Goal: Ask a question

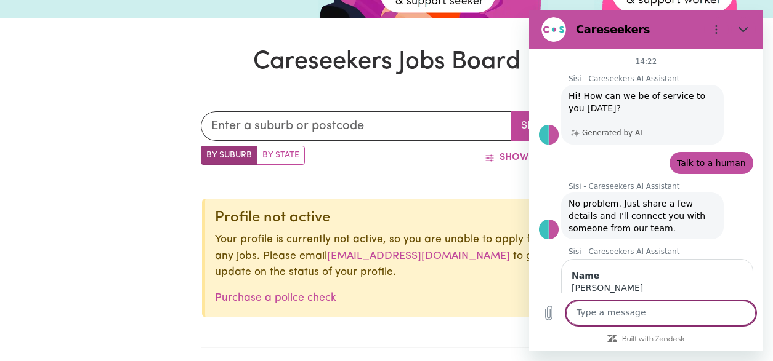
scroll to position [259, 0]
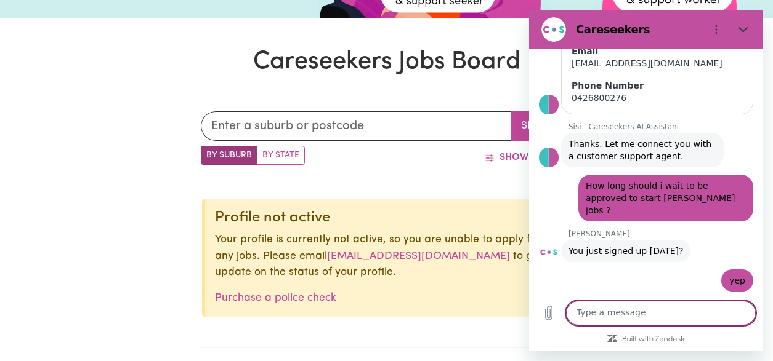
click at [635, 313] on textarea at bounding box center [661, 313] width 190 height 25
type textarea "any update ?"
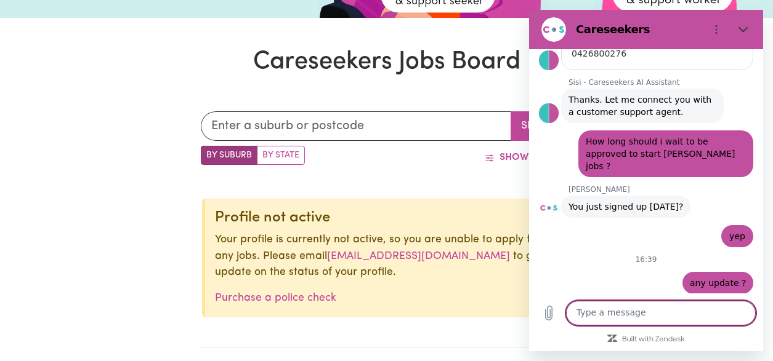
scroll to position [306, 0]
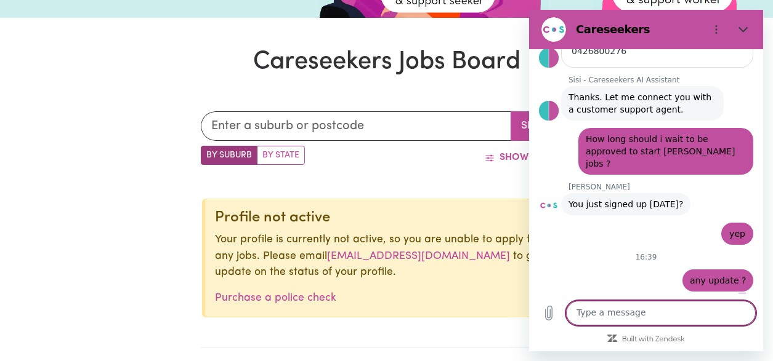
click at [399, 159] on div "Show Filters" at bounding box center [439, 157] width 268 height 23
click at [747, 33] on button "Close" at bounding box center [743, 29] width 25 height 25
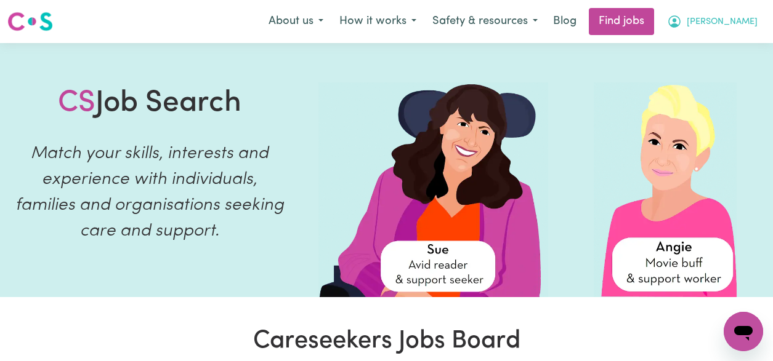
click at [680, 27] on icon "My Account" at bounding box center [674, 21] width 12 height 12
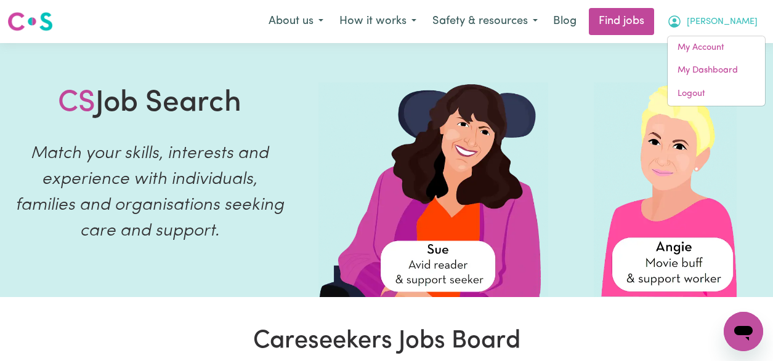
click at [682, 19] on icon "My Account" at bounding box center [674, 21] width 15 height 15
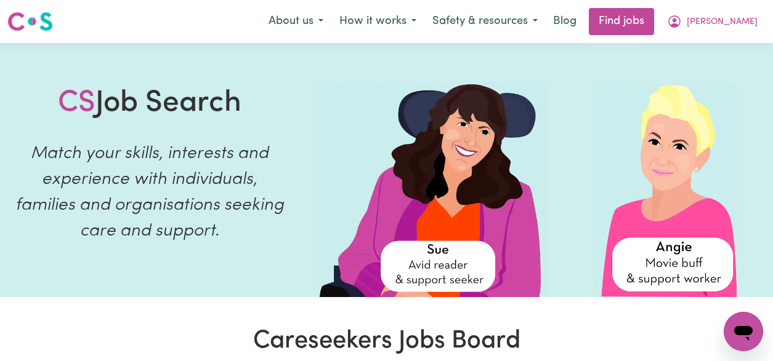
click at [745, 336] on icon "Open messaging window" at bounding box center [743, 332] width 22 height 22
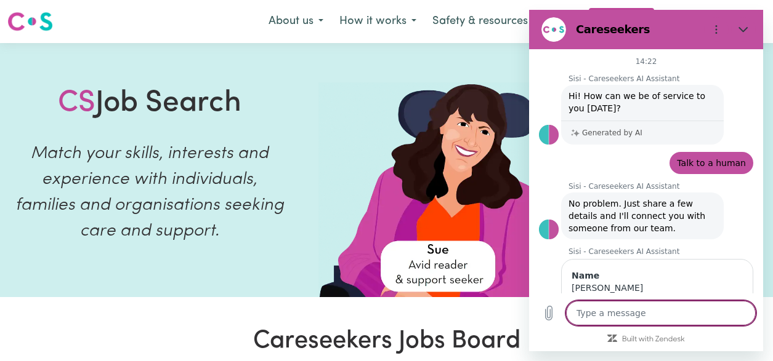
scroll to position [288, 0]
